Goal: Task Accomplishment & Management: Manage account settings

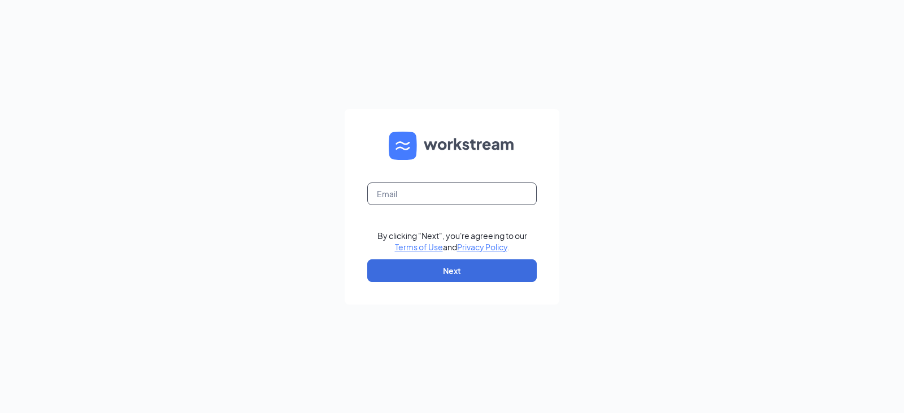
click at [423, 186] on input "text" at bounding box center [451, 193] width 169 height 23
type input "bwinchester@cappels.com"
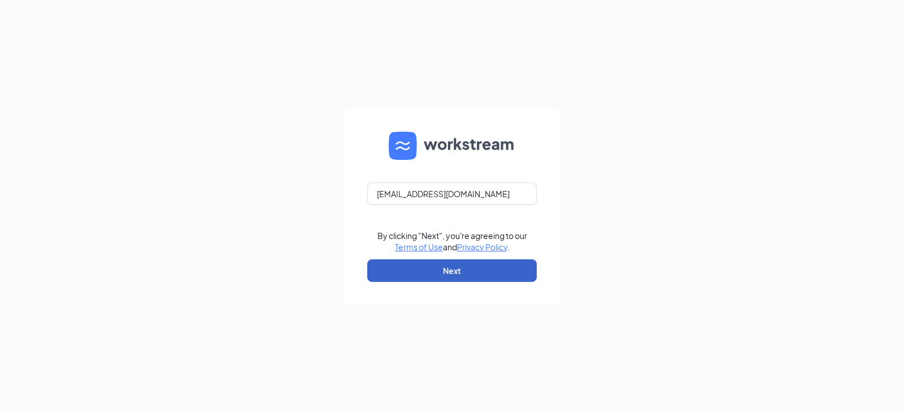
click at [450, 267] on button "Next" at bounding box center [451, 270] width 169 height 23
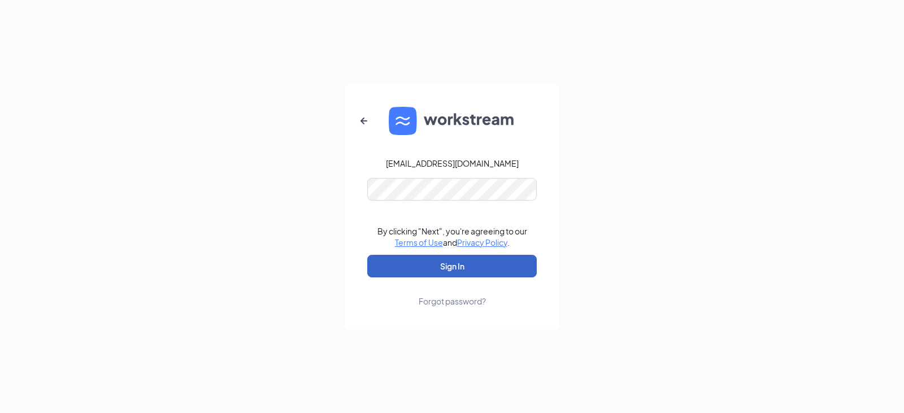
click at [448, 270] on button "Sign In" at bounding box center [451, 266] width 169 height 23
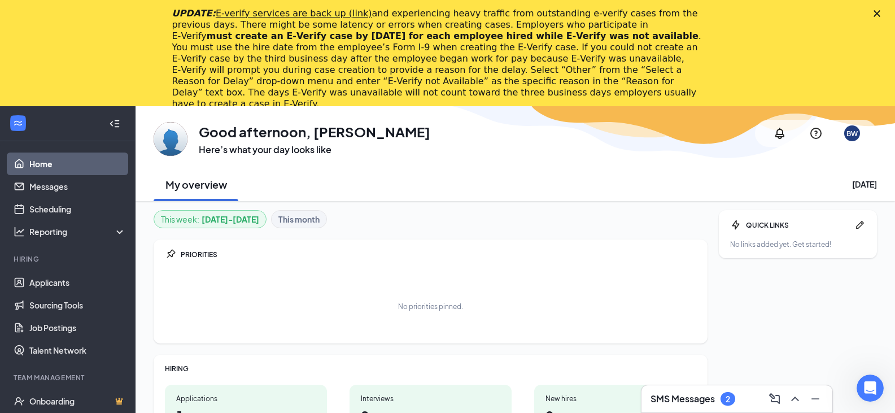
click at [715, 395] on h3 "SMS Messages" at bounding box center [683, 399] width 64 height 12
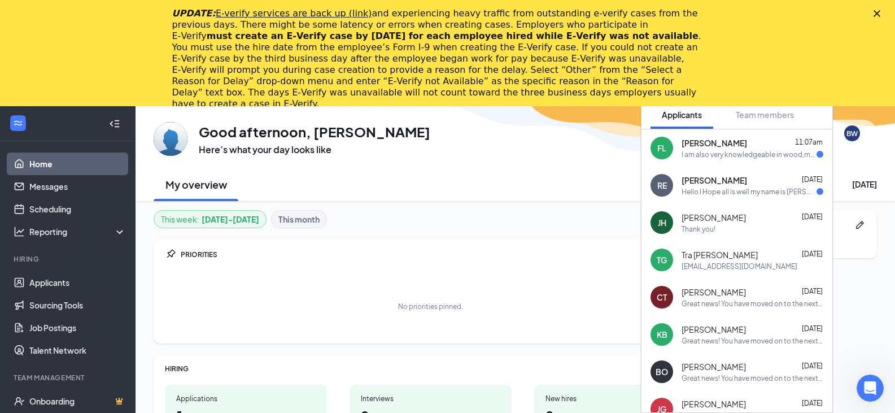
click at [881, 11] on icon "Close" at bounding box center [877, 13] width 7 height 7
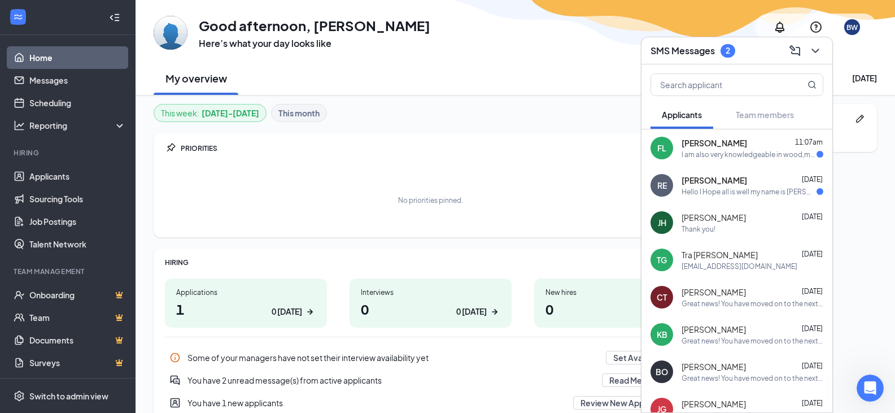
click at [732, 190] on div "Hello I Hope all is well my name is [PERSON_NAME] and I recently put in a job a…" at bounding box center [749, 192] width 135 height 10
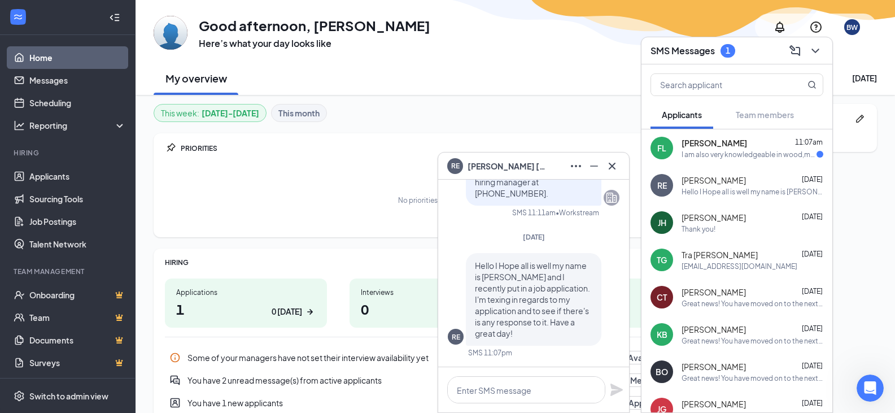
click at [734, 156] on div "I am also very knowledgeable in wood,metal,nuts bolts,measurements, plumbing,el…" at bounding box center [749, 155] width 135 height 10
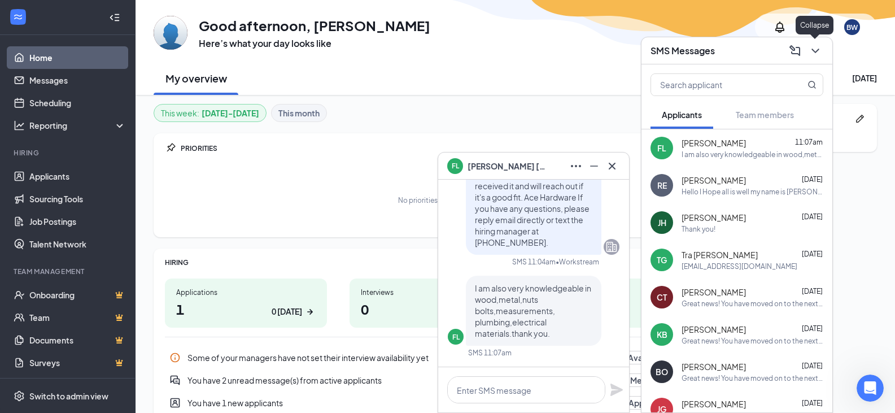
click at [821, 50] on icon "ChevronDown" at bounding box center [816, 51] width 14 height 14
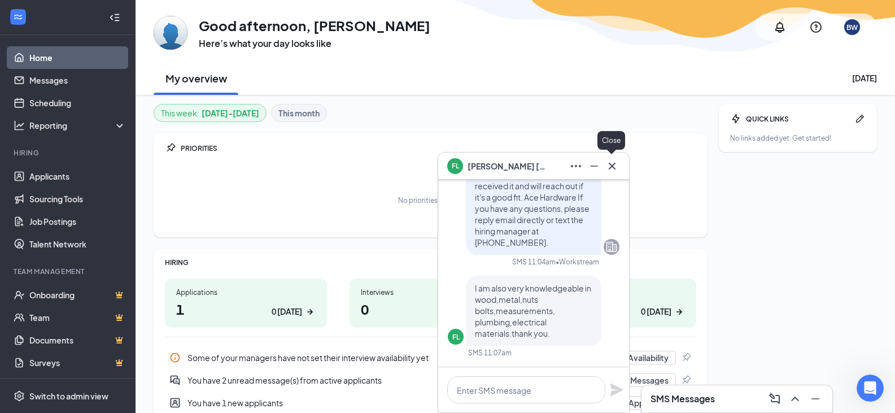
click at [607, 163] on icon "Cross" at bounding box center [613, 166] width 14 height 14
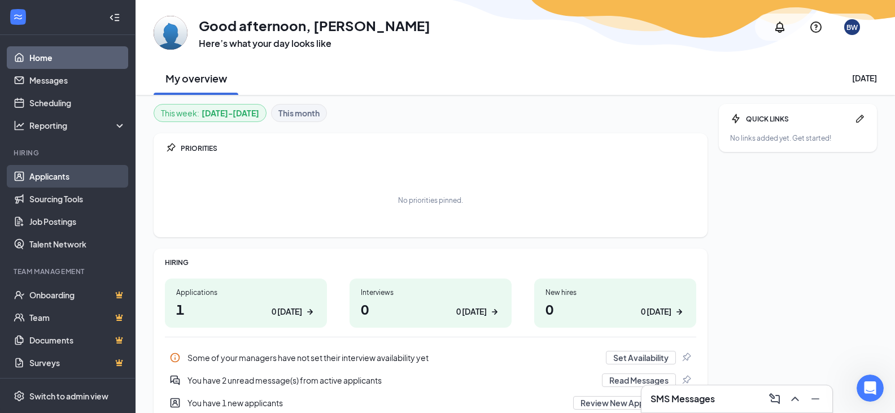
click at [46, 179] on link "Applicants" at bounding box center [77, 176] width 97 height 23
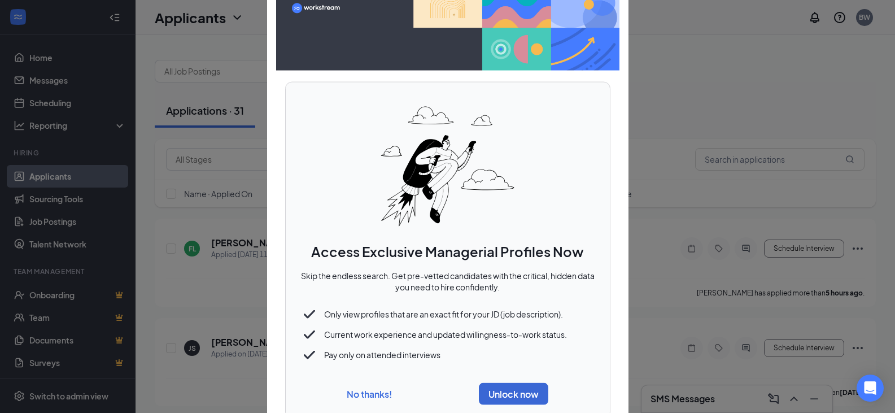
click at [372, 390] on button "No thanks!" at bounding box center [369, 394] width 45 height 12
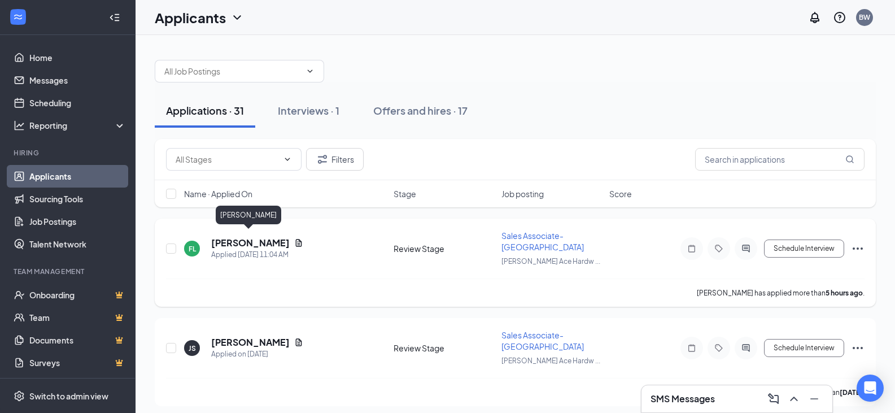
click at [249, 237] on h5 "[PERSON_NAME]" at bounding box center [250, 243] width 79 height 12
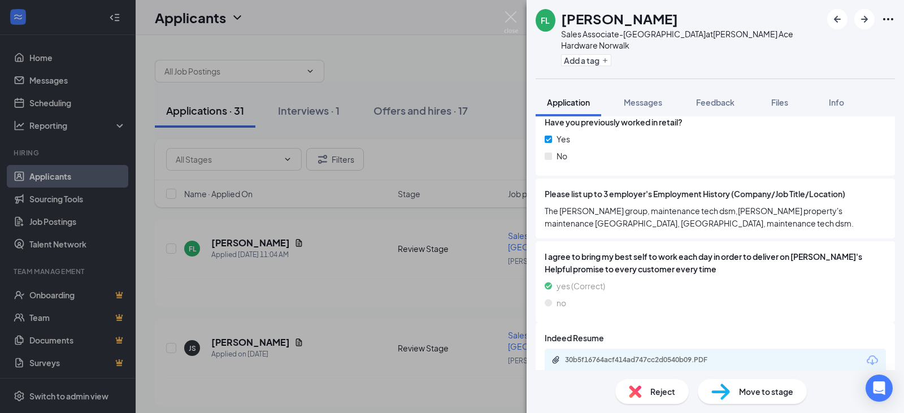
scroll to position [1033, 0]
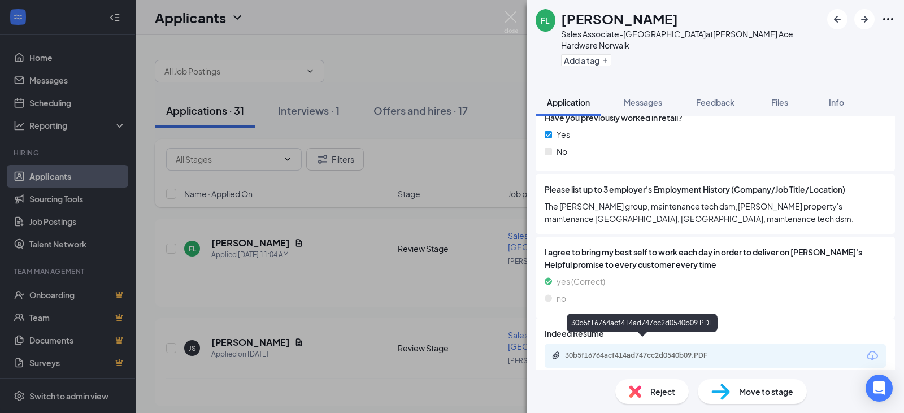
click at [689, 351] on div "30b5f16764acf414ad747cc2d0540b09.PDF" at bounding box center [644, 355] width 158 height 9
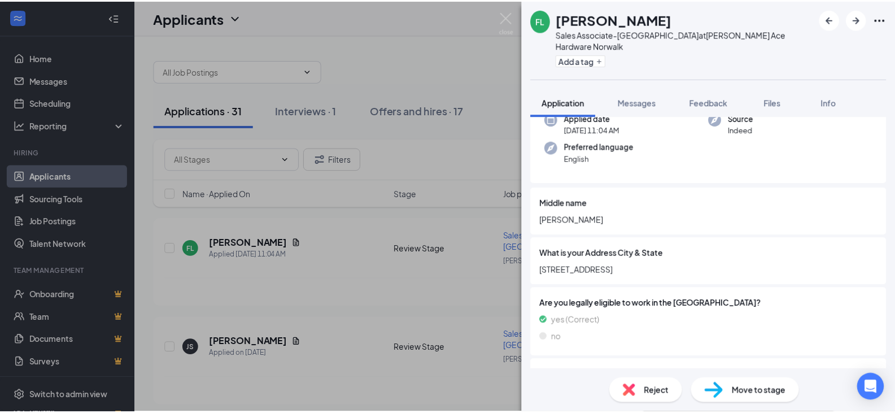
scroll to position [69, 0]
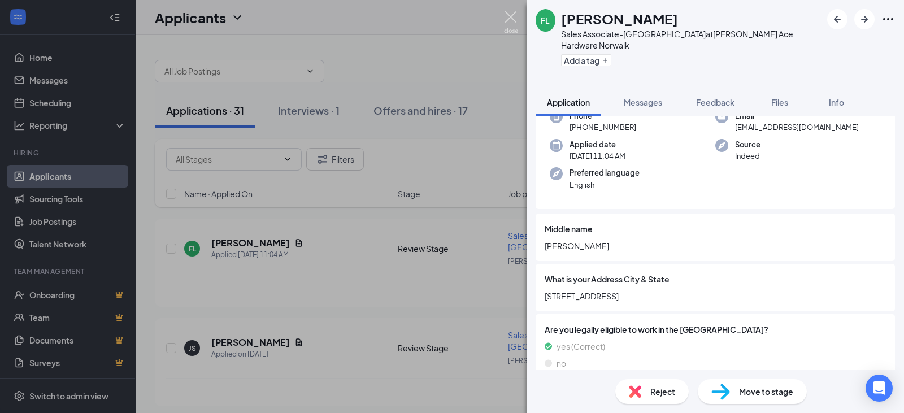
click at [512, 19] on img at bounding box center [511, 22] width 14 height 22
